Goal: Task Accomplishment & Management: Manage account settings

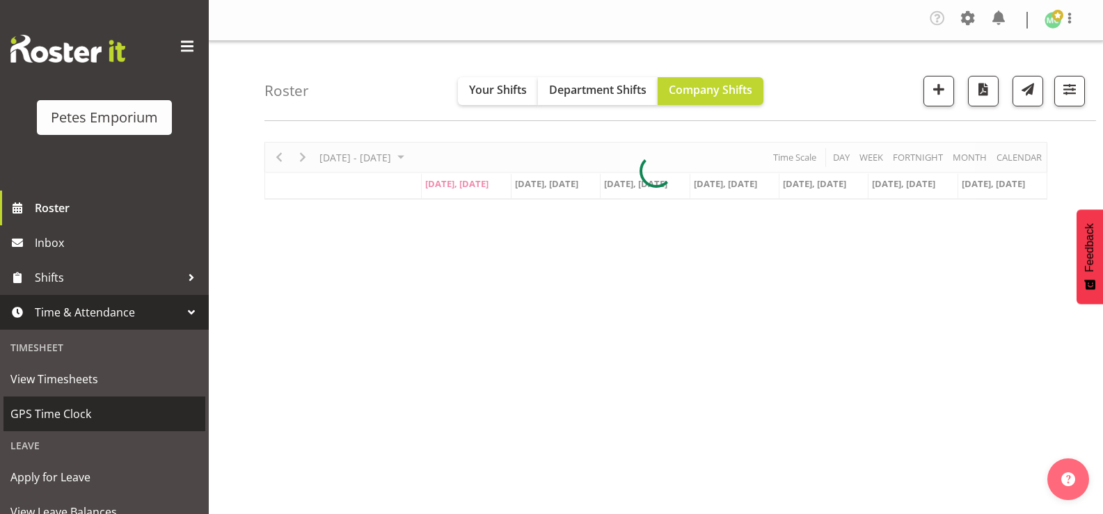
click at [121, 404] on span "GPS Time Clock" at bounding box center [104, 414] width 188 height 21
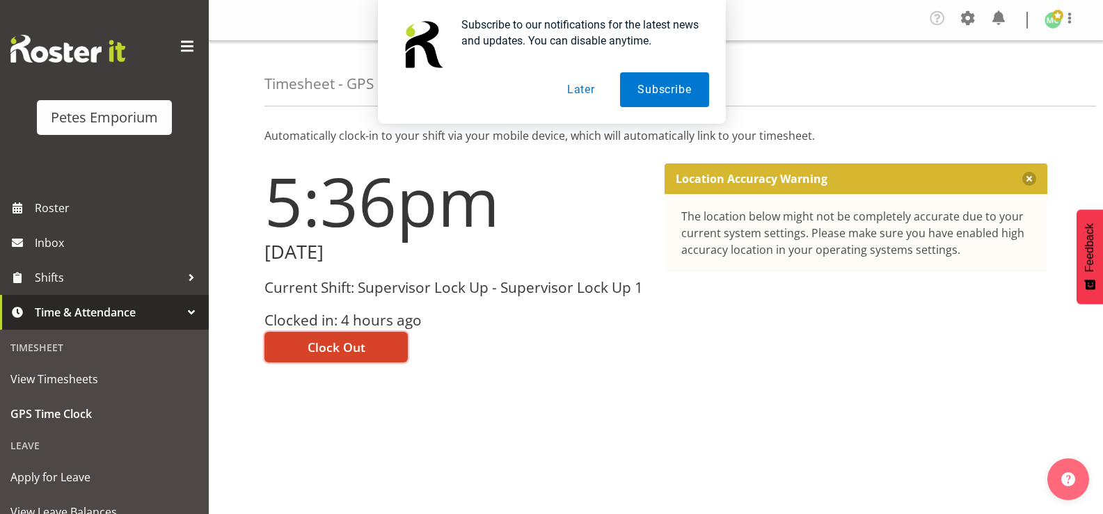
click at [331, 353] on span "Clock Out" at bounding box center [337, 347] width 58 height 18
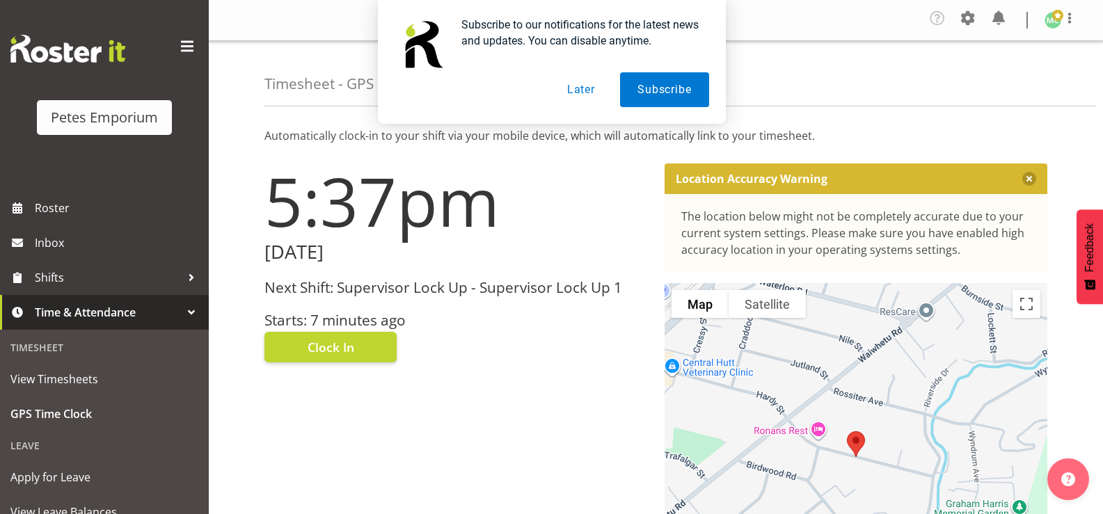
click at [1070, 22] on div "Subscribe to our notifications for the latest news and updates. You can disable…" at bounding box center [551, 62] width 1103 height 124
click at [1054, 22] on div "Subscribe to our notifications for the latest news and updates. You can disable…" at bounding box center [551, 62] width 1103 height 124
click at [578, 91] on button "Later" at bounding box center [581, 89] width 63 height 35
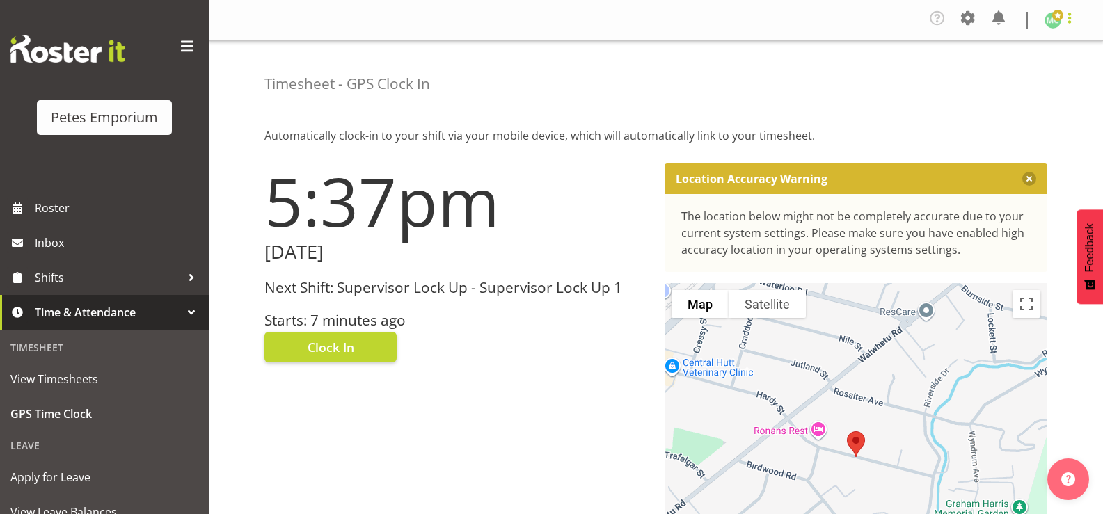
click at [1065, 26] on span at bounding box center [1069, 18] width 17 height 17
click at [1036, 86] on link "Log Out" at bounding box center [1011, 76] width 134 height 25
